Goal: Task Accomplishment & Management: Manage account settings

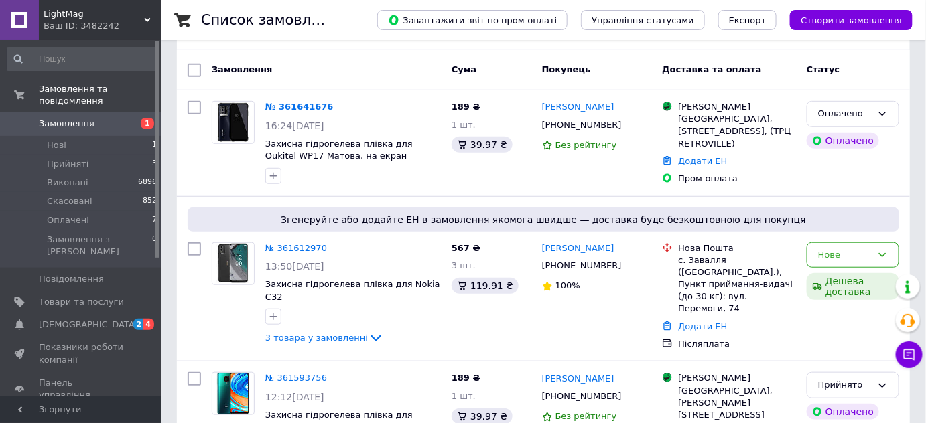
scroll to position [243, 0]
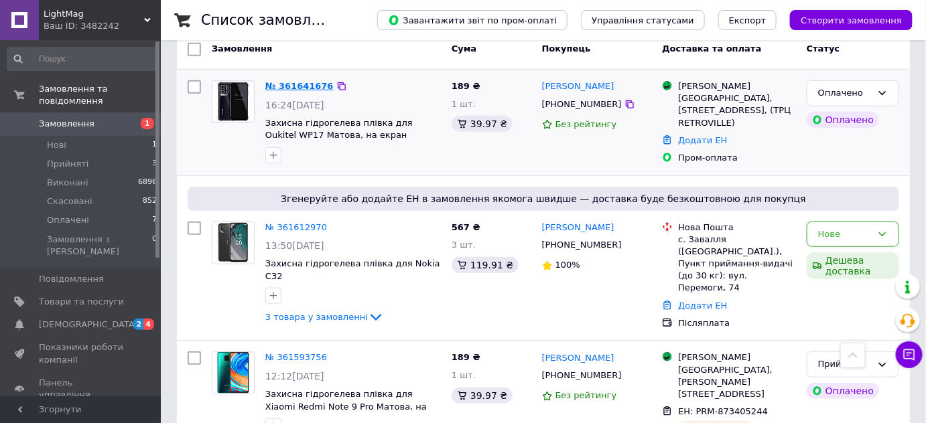
click at [303, 82] on link "№ 361641676" at bounding box center [299, 86] width 68 height 10
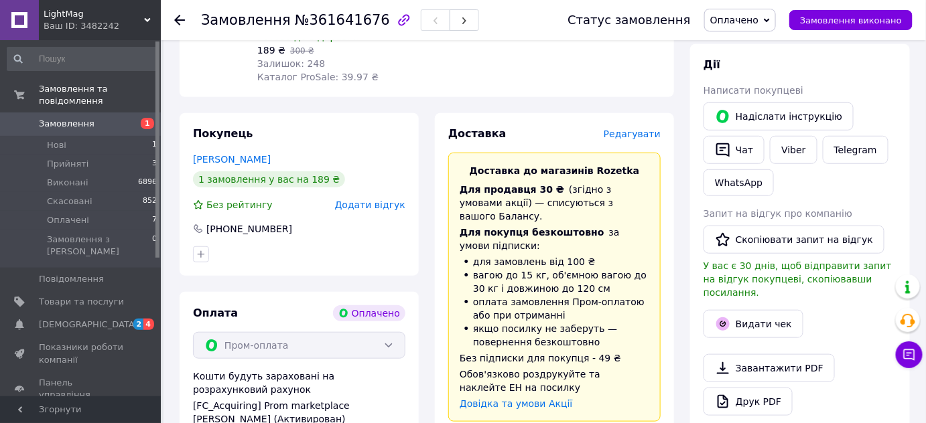
scroll to position [243, 0]
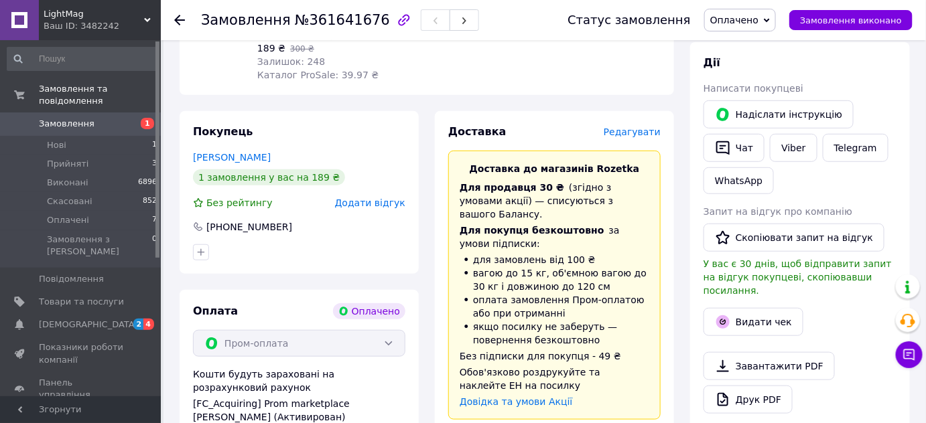
click at [758, 23] on span "Оплачено" at bounding box center [734, 20] width 48 height 11
click at [752, 48] on li "Прийнято" at bounding box center [740, 47] width 70 height 20
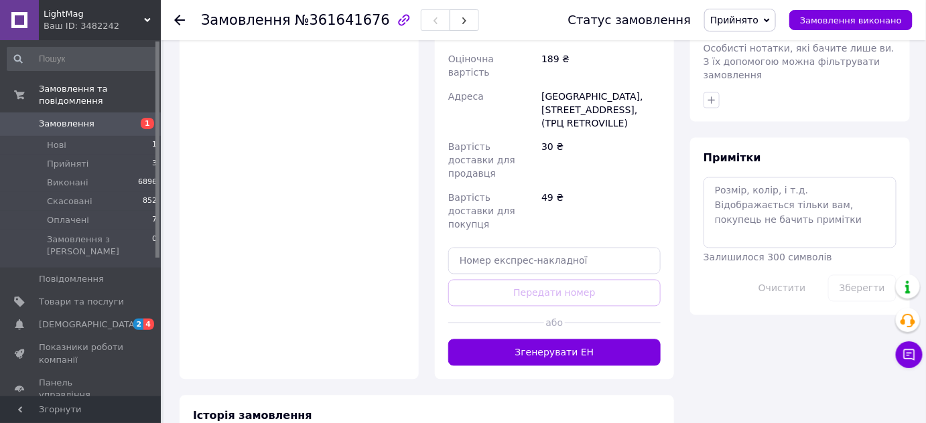
scroll to position [791, 0]
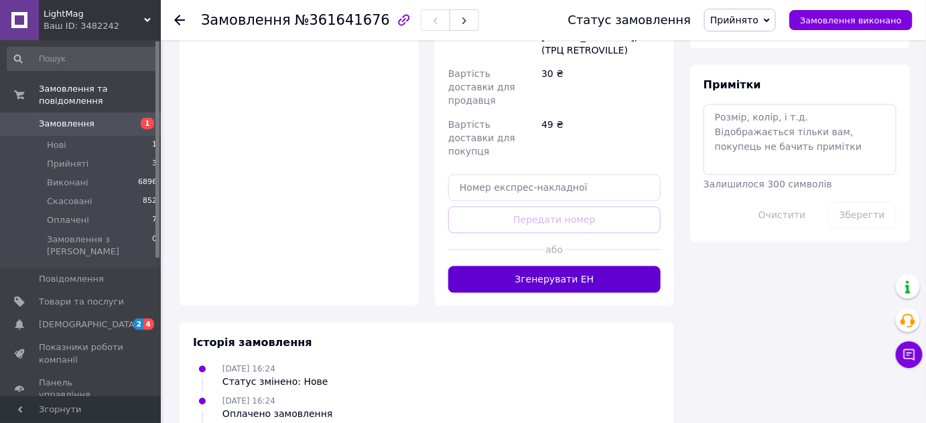
click at [614, 267] on button "Згенерувати ЕН" at bounding box center [554, 280] width 212 height 27
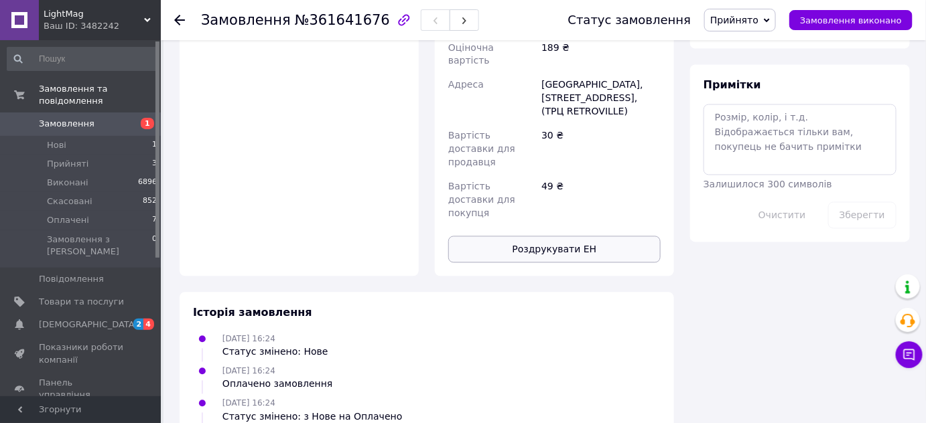
click at [562, 236] on button "Роздрукувати ЕН" at bounding box center [554, 249] width 212 height 27
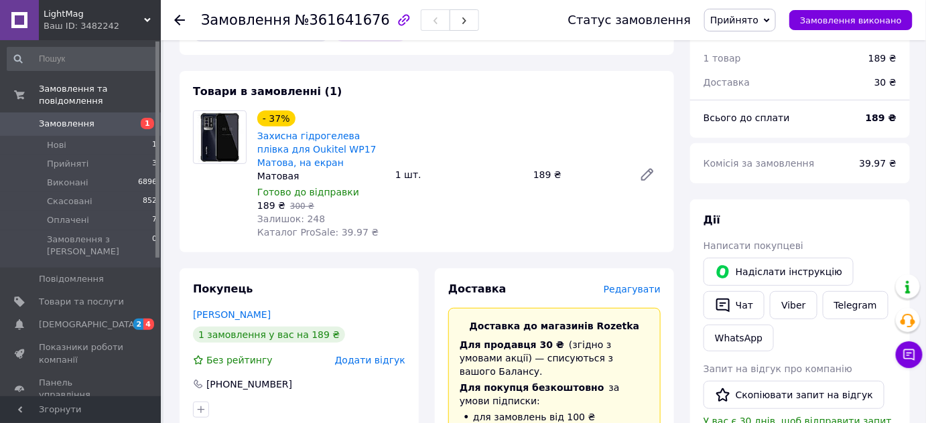
scroll to position [60, 0]
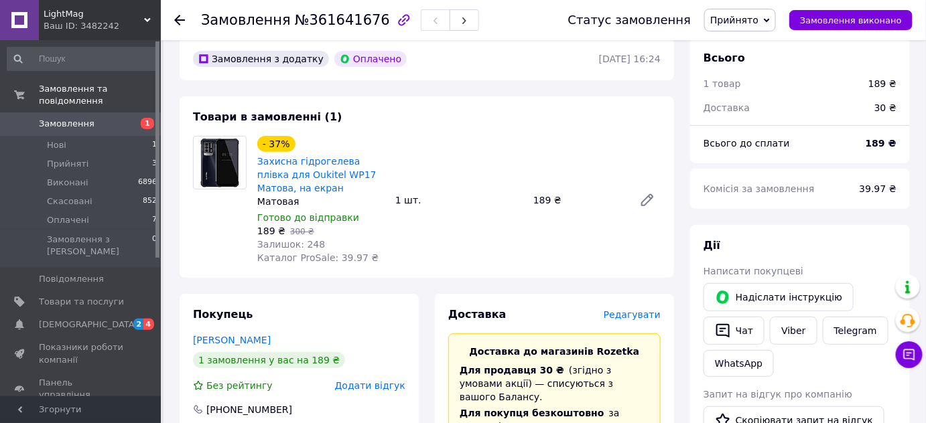
click at [110, 118] on span "Замовлення" at bounding box center [81, 124] width 85 height 12
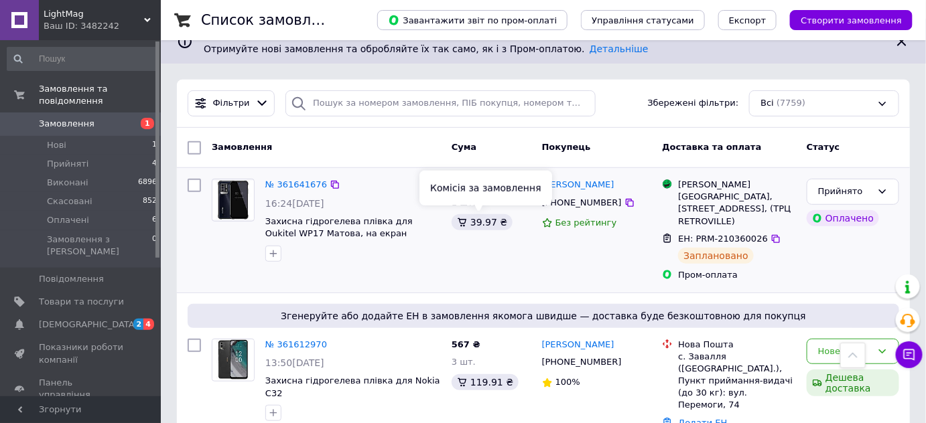
scroll to position [60, 0]
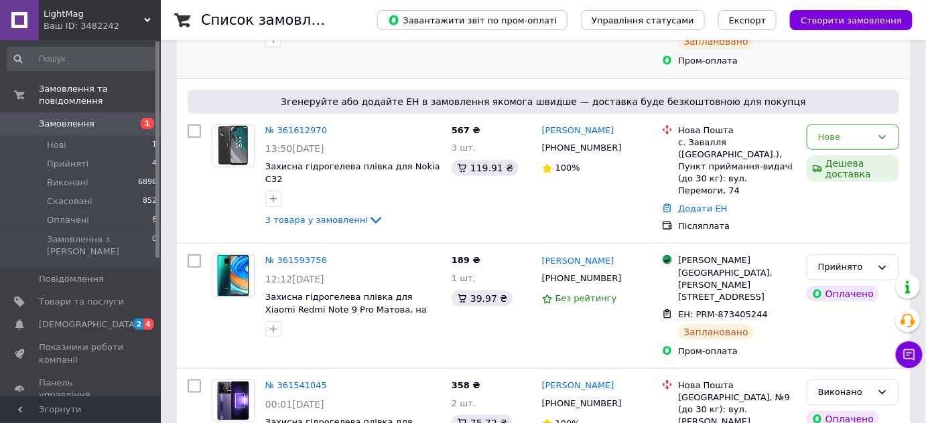
scroll to position [426, 0]
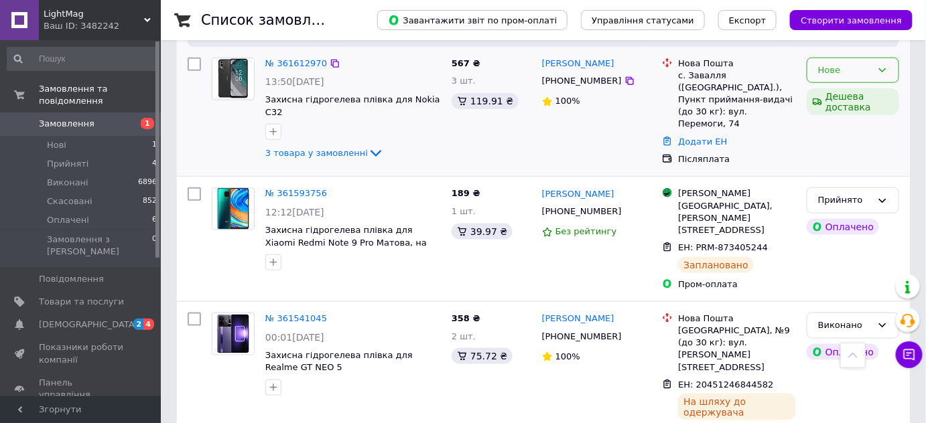
click at [832, 64] on div "Нове" at bounding box center [845, 71] width 54 height 14
click at [831, 86] on li "Прийнято" at bounding box center [852, 98] width 91 height 25
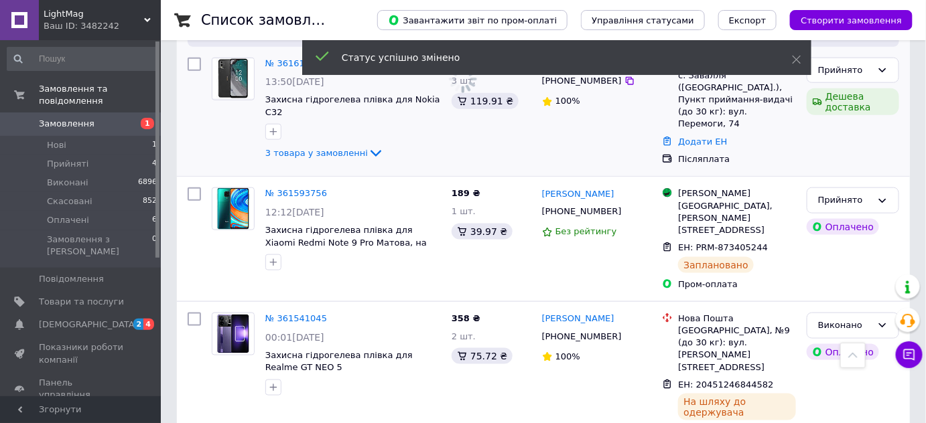
scroll to position [365, 0]
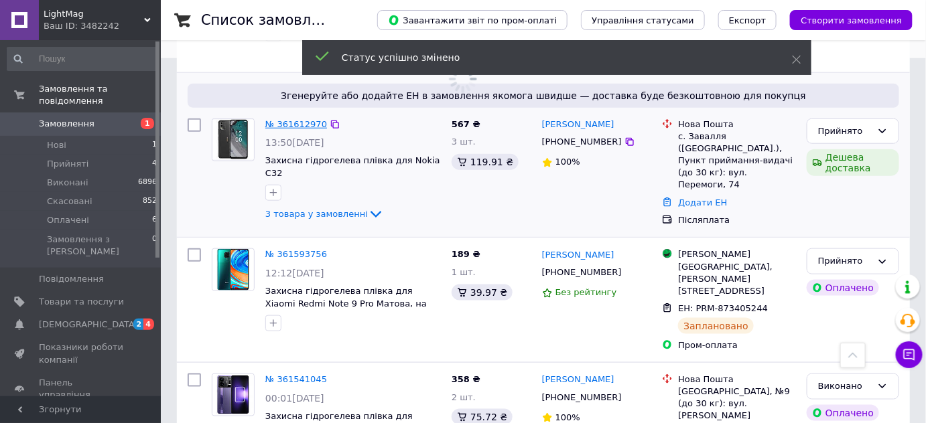
click at [280, 119] on link "№ 361612970" at bounding box center [296, 124] width 62 height 10
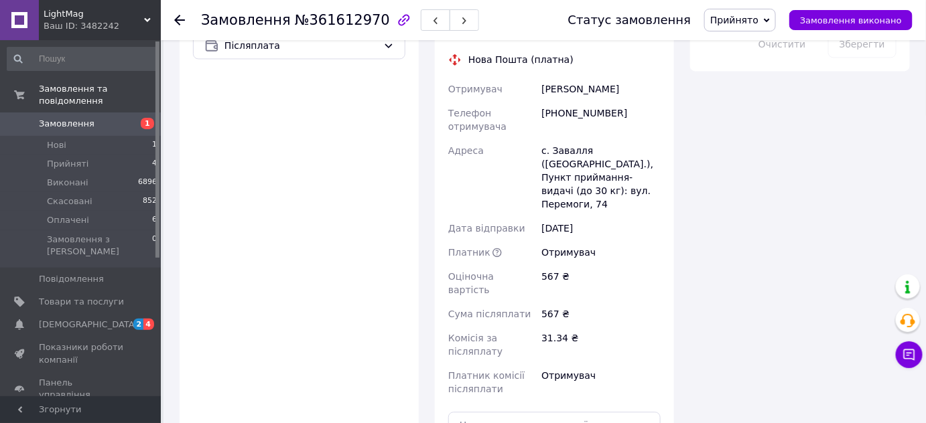
scroll to position [913, 0]
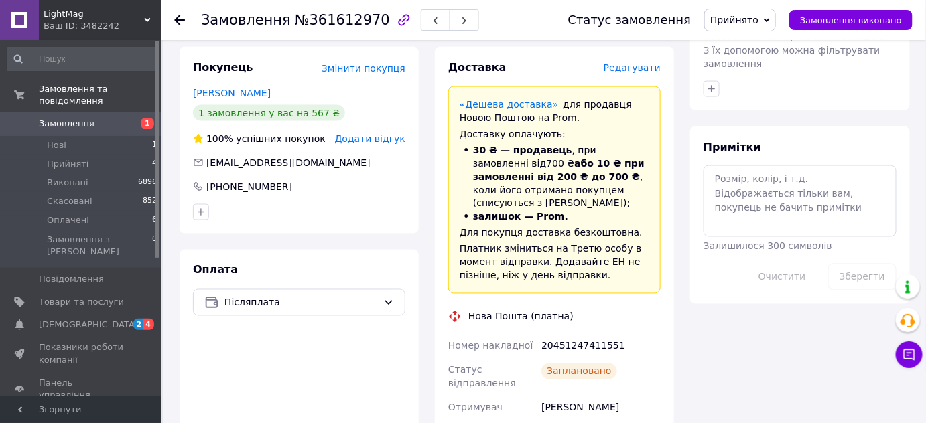
scroll to position [670, 0]
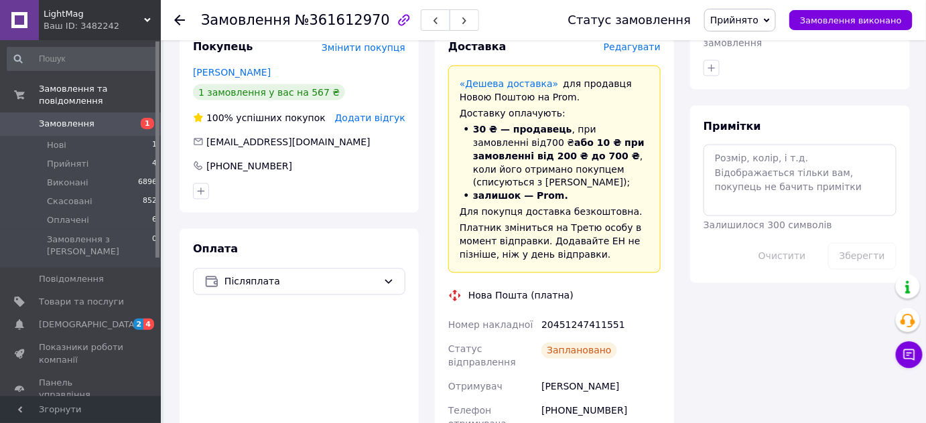
click at [93, 118] on span "Замовлення" at bounding box center [81, 124] width 85 height 12
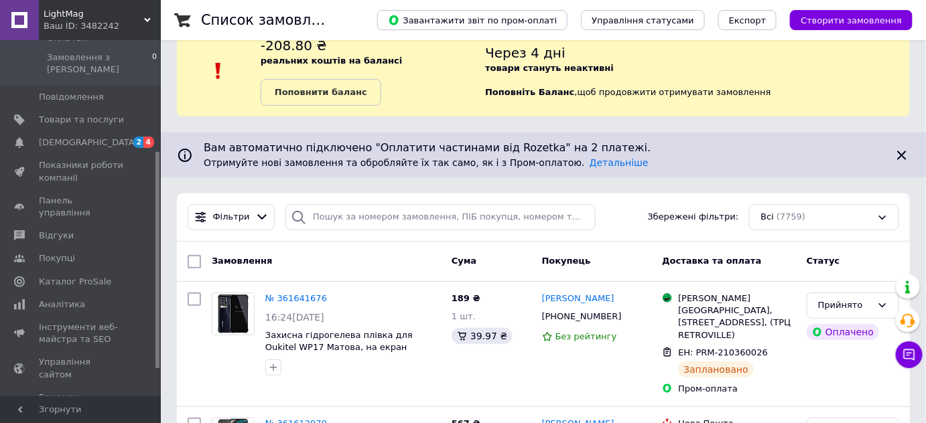
scroll to position [60, 0]
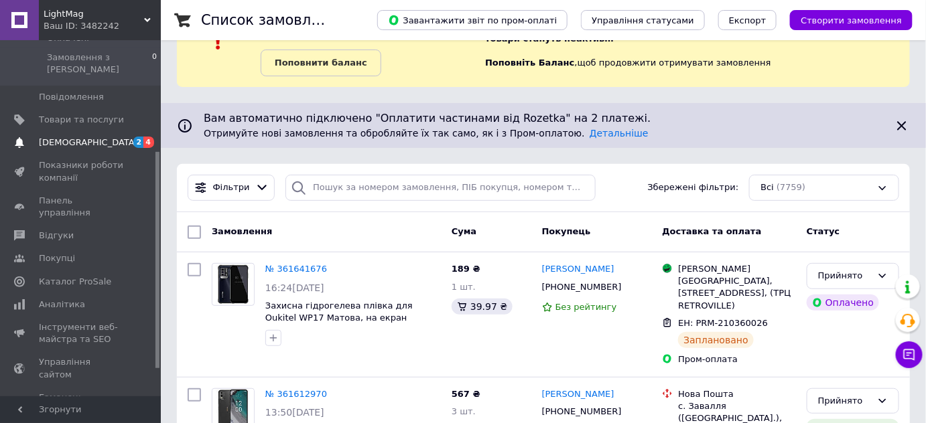
click at [113, 137] on span "[DEMOGRAPHIC_DATA]" at bounding box center [81, 143] width 85 height 12
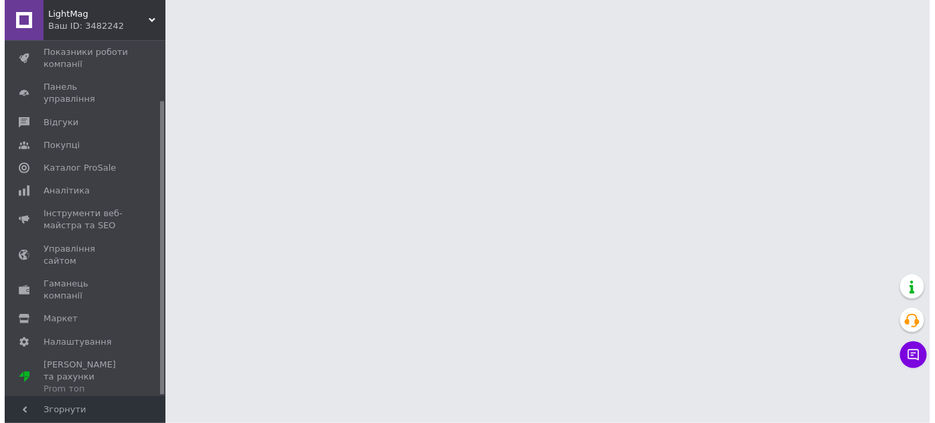
scroll to position [73, 0]
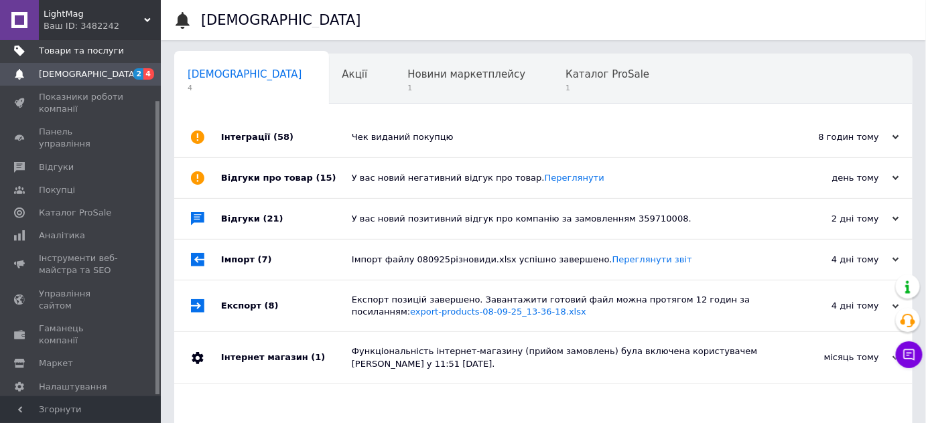
click at [68, 54] on span "Товари та послуги" at bounding box center [81, 51] width 85 height 12
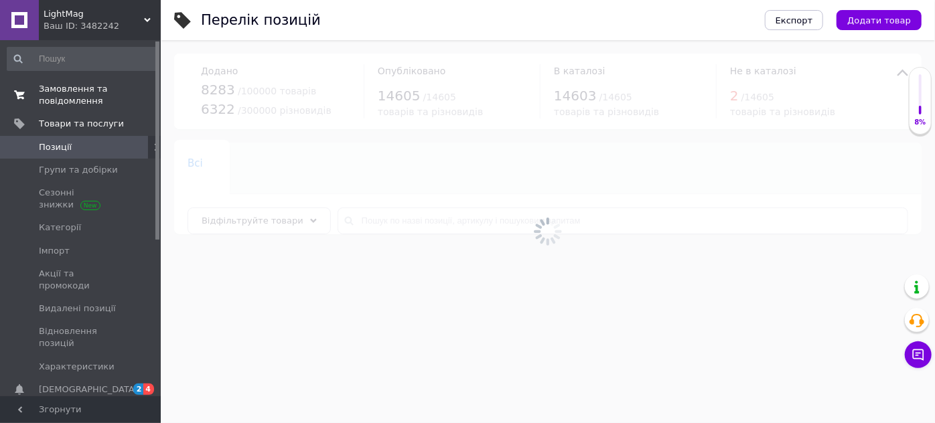
click at [73, 86] on span "Замовлення та повідомлення" at bounding box center [81, 95] width 85 height 24
